Goal: Navigation & Orientation: Find specific page/section

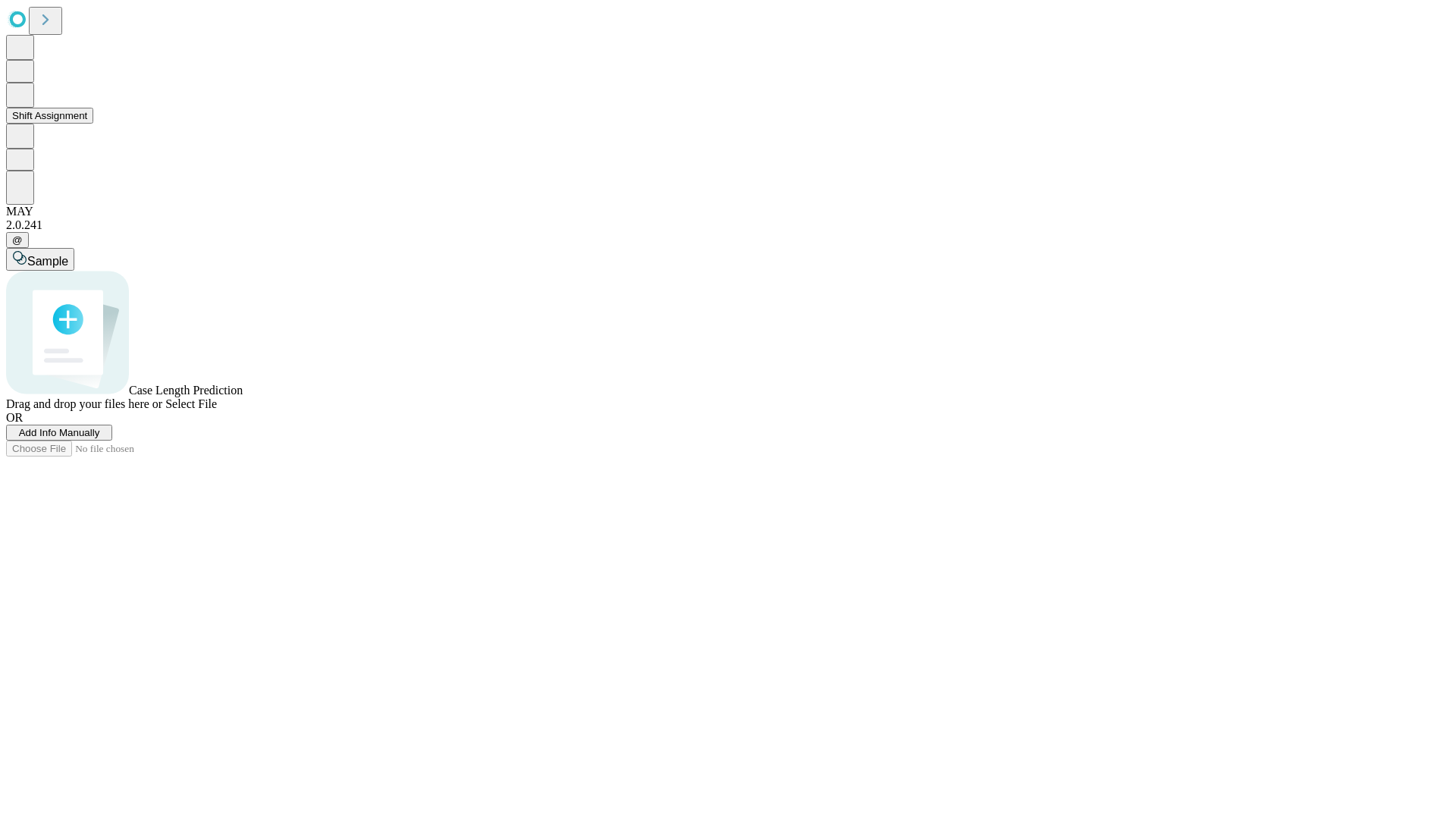
click at [94, 123] on button "Shift Assignment" at bounding box center [49, 116] width 87 height 16
